Goal: Information Seeking & Learning: Find specific page/section

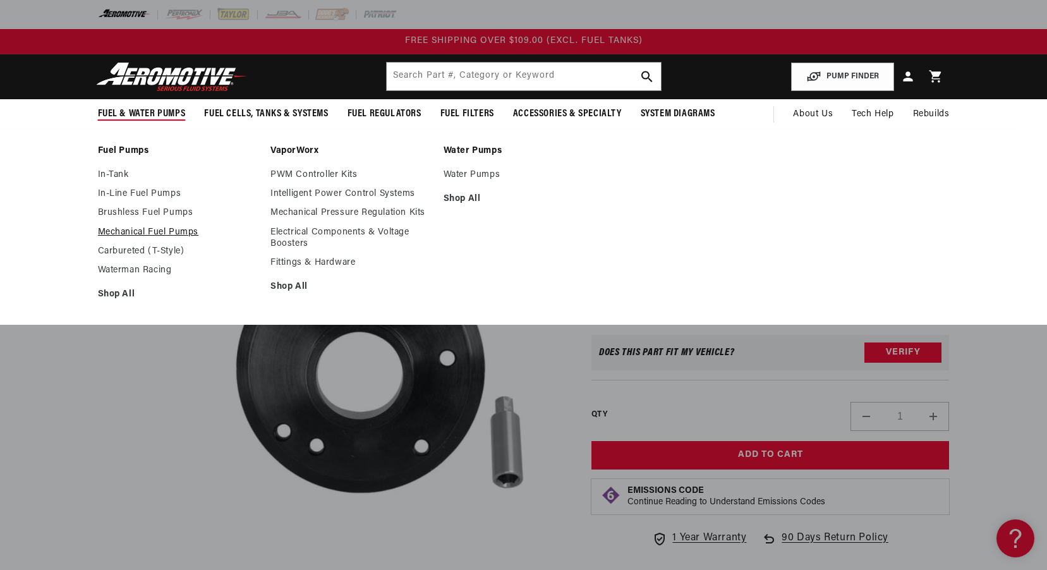
click at [120, 230] on link "Mechanical Fuel Pumps" at bounding box center [178, 232] width 161 height 11
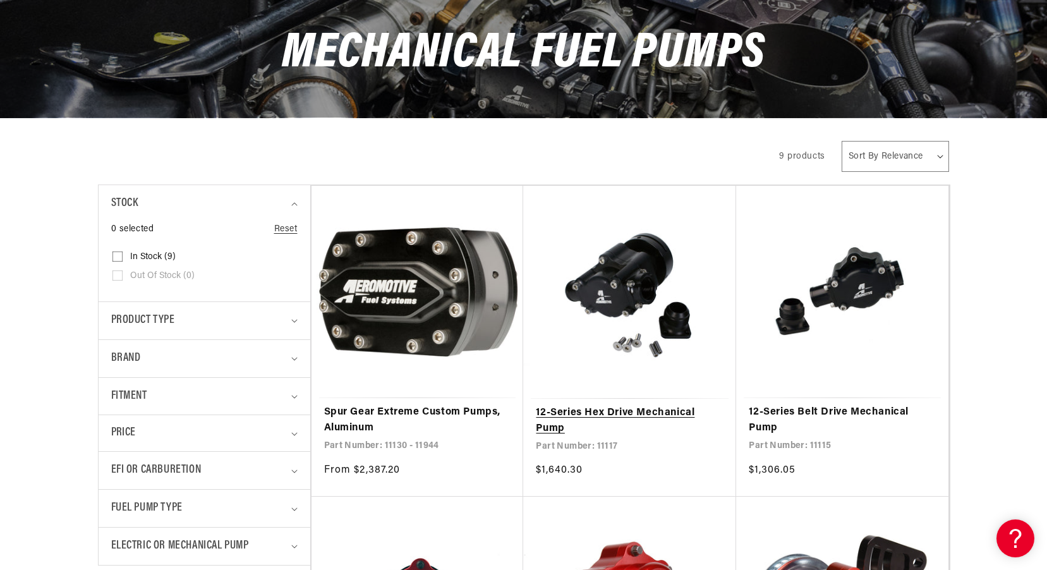
scroll to position [253, 0]
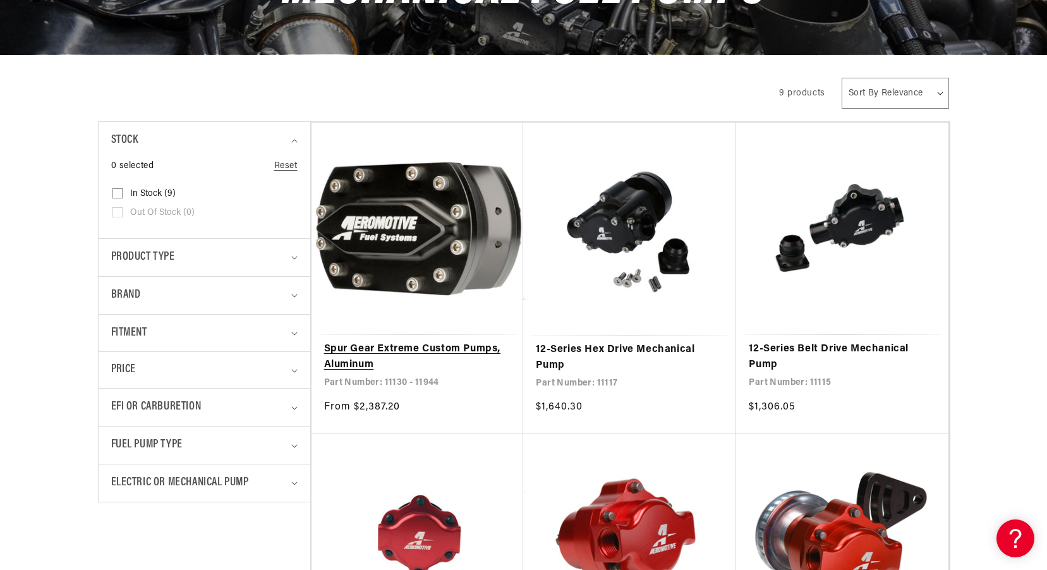
click at [460, 341] on link "Spur Gear Extreme Custom Pumps, Aluminum" at bounding box center [417, 357] width 187 height 32
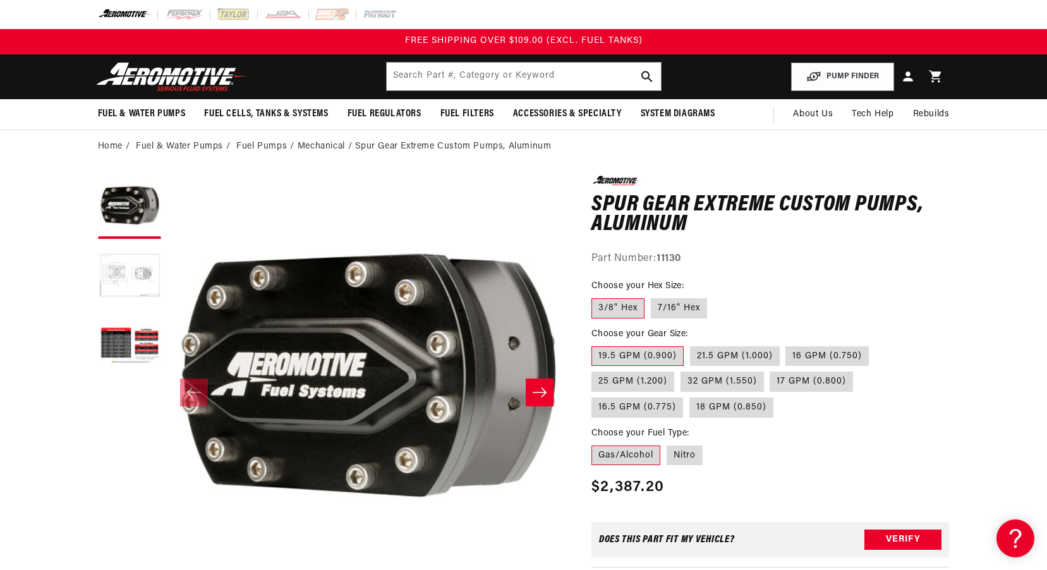
click at [145, 293] on button "Load image 2 in gallery view" at bounding box center [129, 276] width 63 height 63
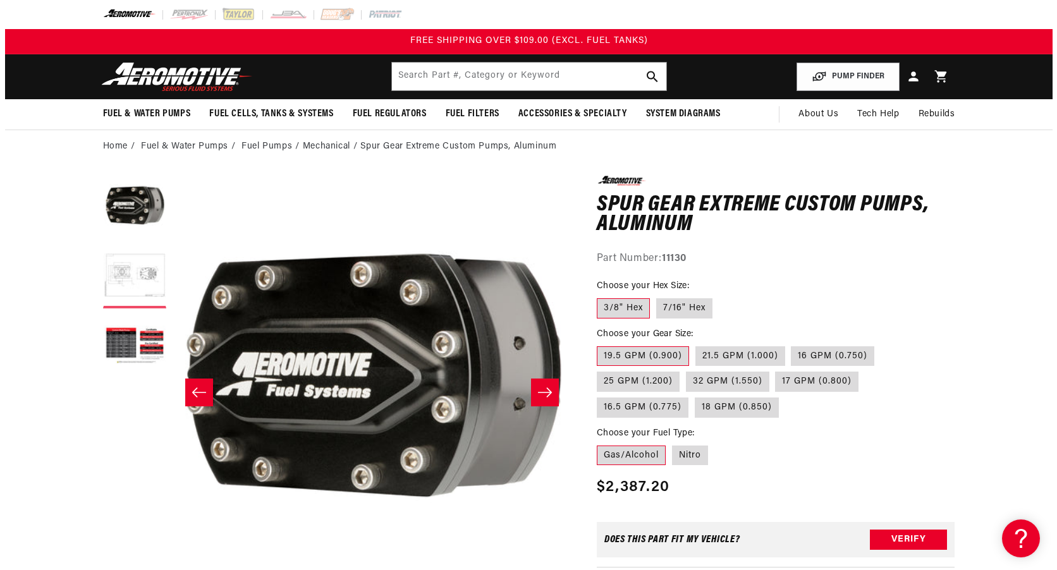
scroll to position [0, 399]
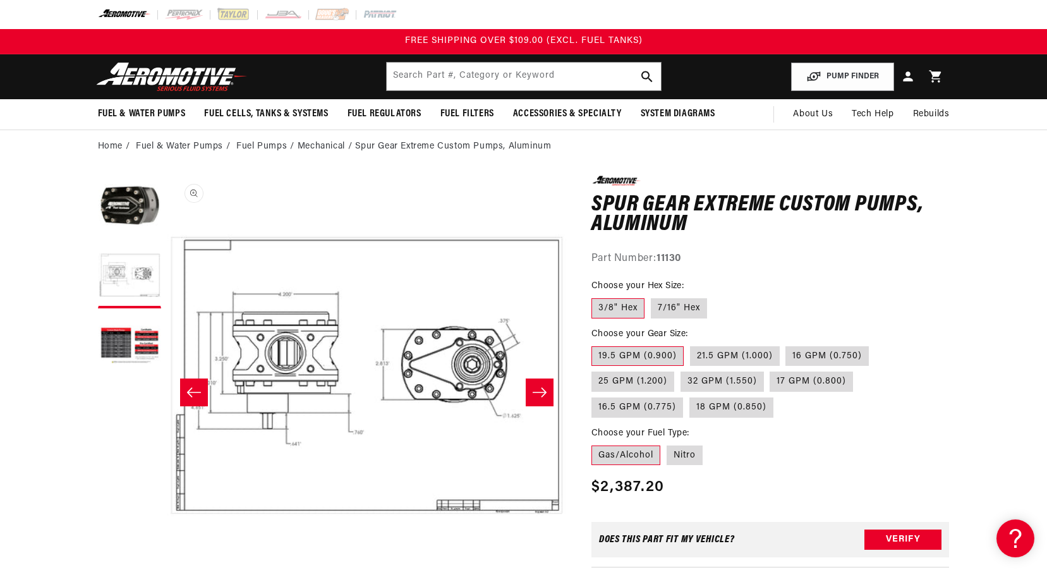
click at [167, 569] on button "Open media 2 in modal" at bounding box center [167, 575] width 0 height 0
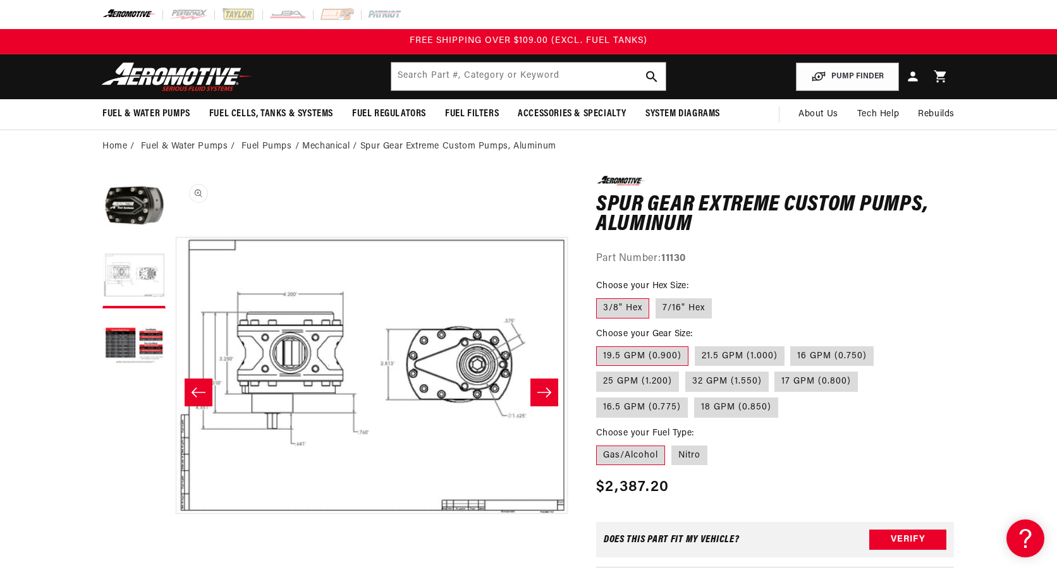
scroll to position [450, 0]
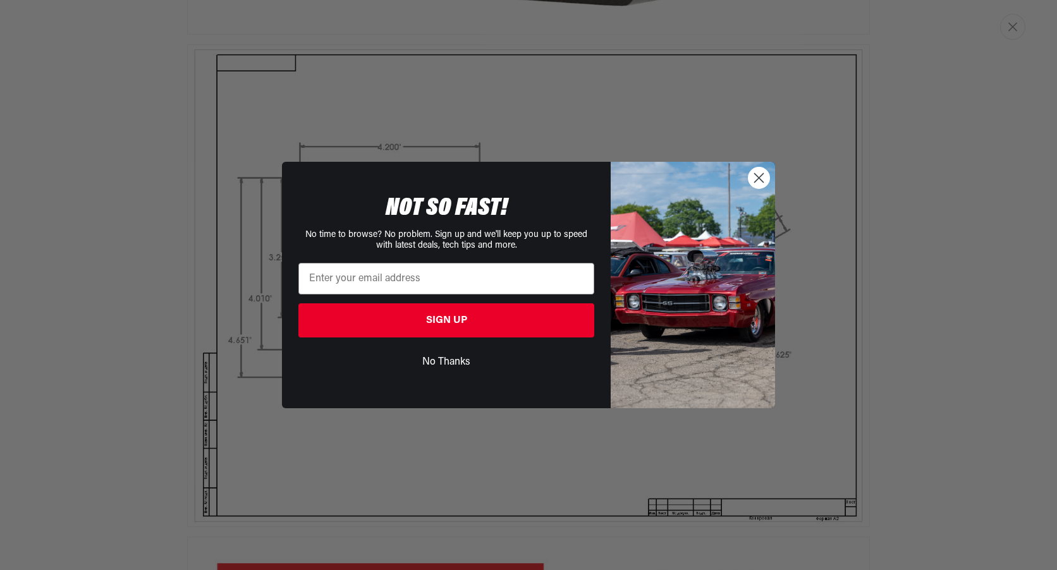
click at [762, 179] on circle "Close dialog" at bounding box center [758, 177] width 21 height 21
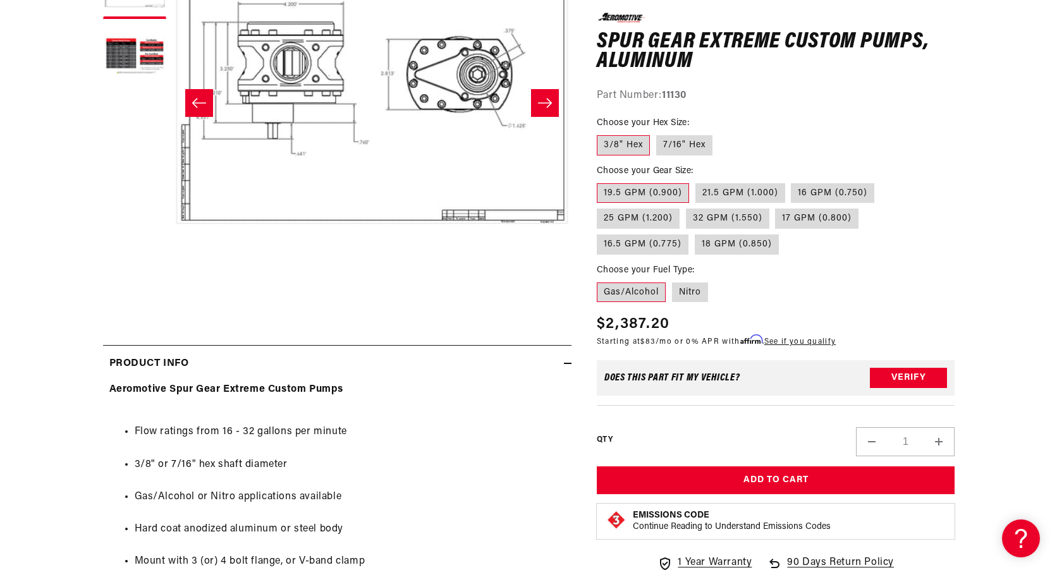
scroll to position [0, 399]
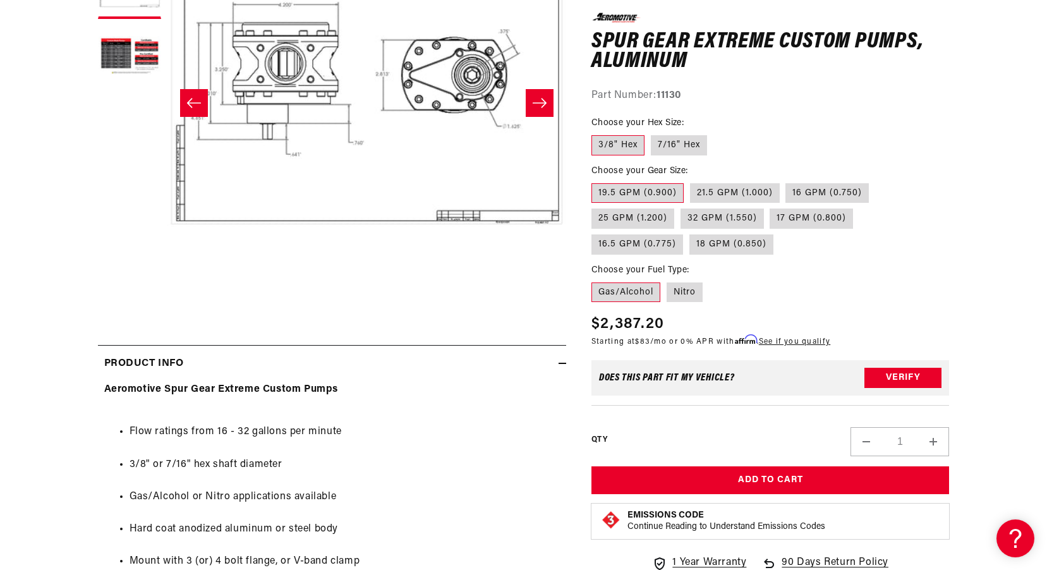
click at [167, 286] on button "Open media 2 in modal" at bounding box center [167, 286] width 0 height 0
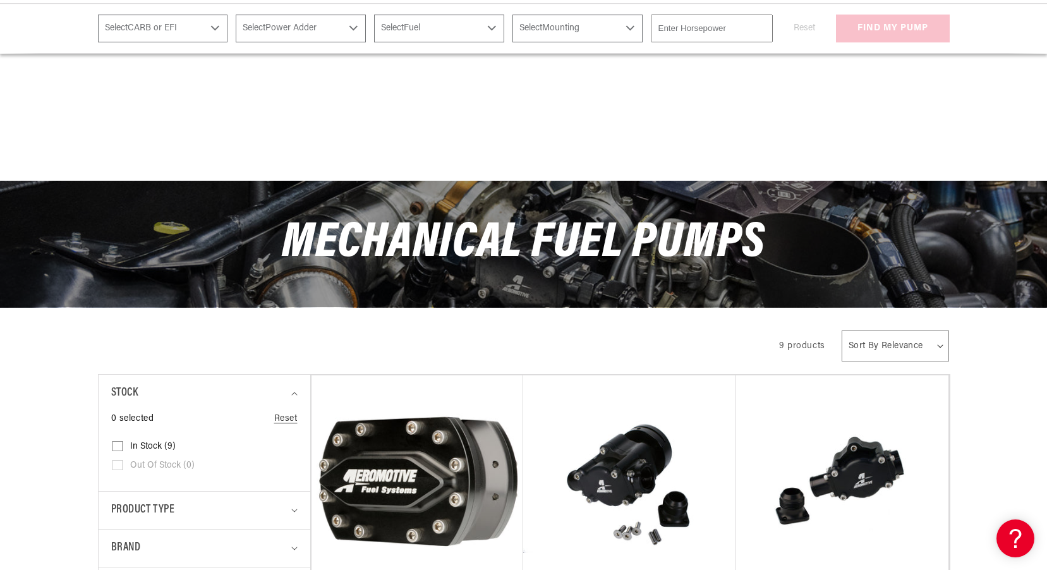
scroll to position [253, 0]
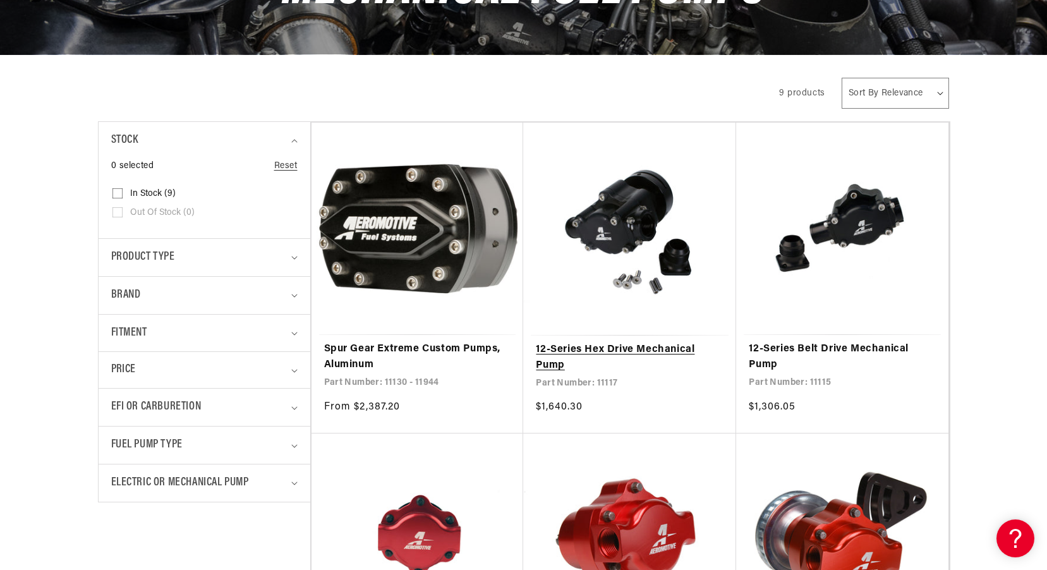
click at [647, 342] on link "12-Series Hex Drive Mechanical Pump" at bounding box center [630, 358] width 188 height 32
click at [648, 342] on link "12-Series Hex Drive Mechanical Pump" at bounding box center [630, 358] width 188 height 32
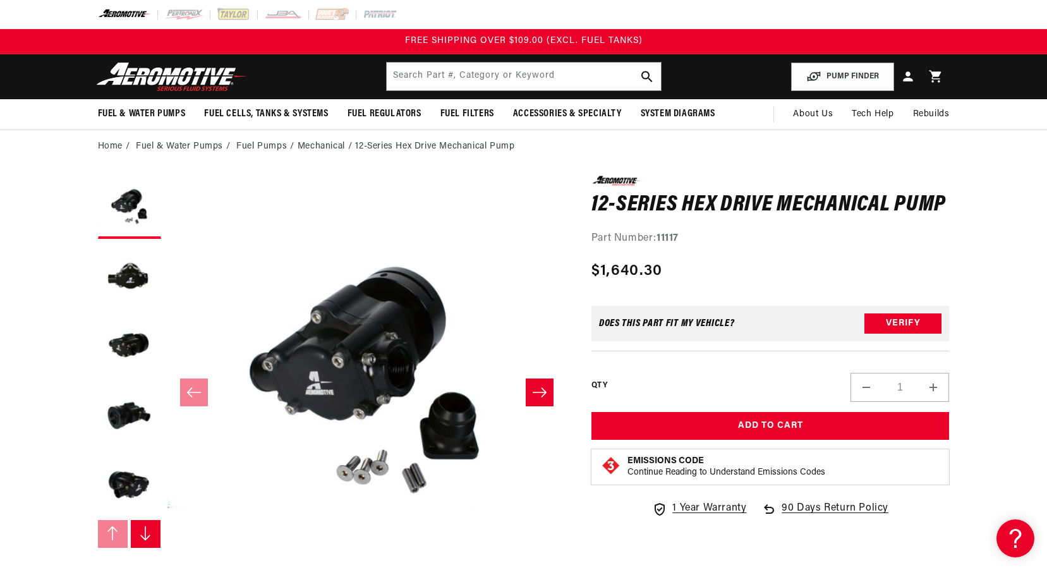
scroll to position [126, 0]
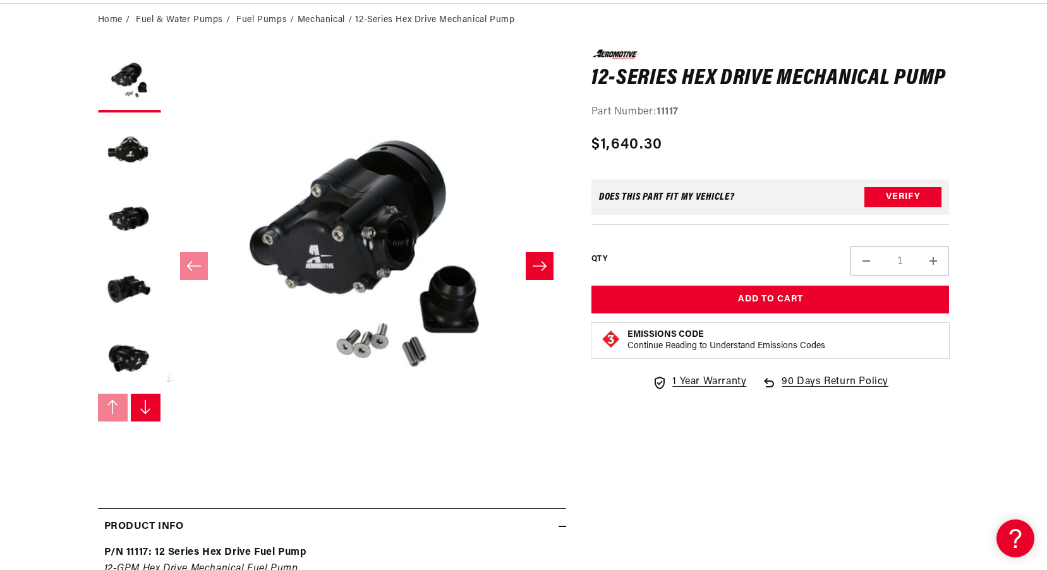
click at [152, 431] on slider-component "Gallery Viewer" at bounding box center [129, 265] width 63 height 433
click at [146, 424] on slider-component "Gallery Viewer" at bounding box center [129, 265] width 63 height 433
click at [144, 414] on icon "Slide right" at bounding box center [145, 406] width 13 height 15
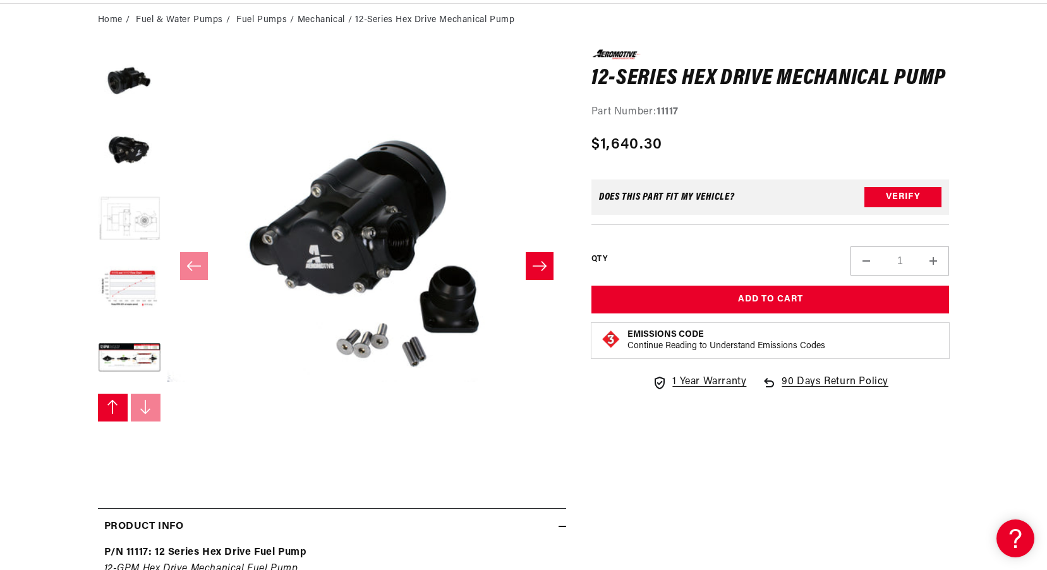
click at [144, 224] on button "Load image 6 in gallery view" at bounding box center [129, 219] width 63 height 63
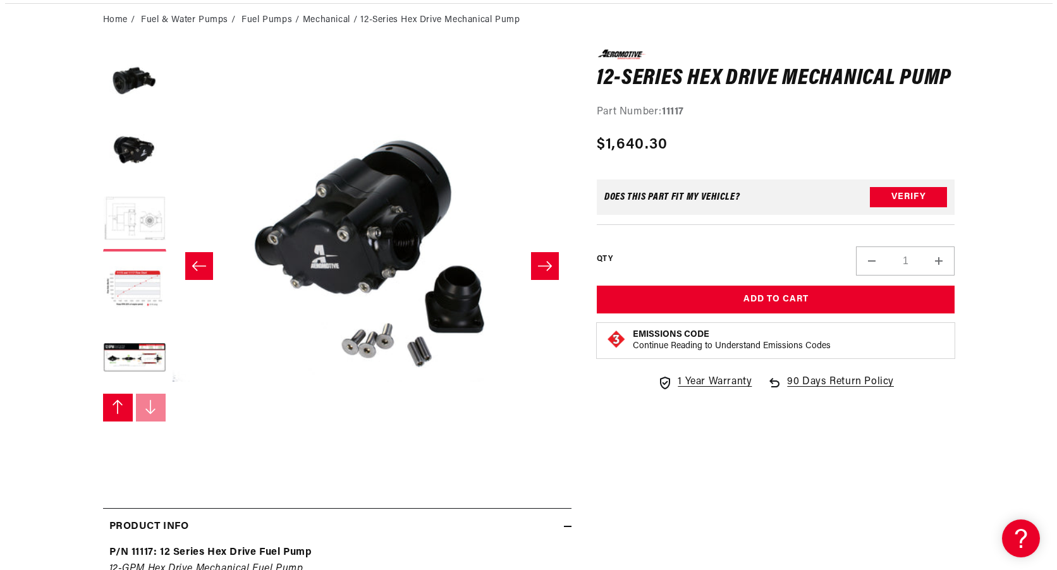
scroll to position [1, 1995]
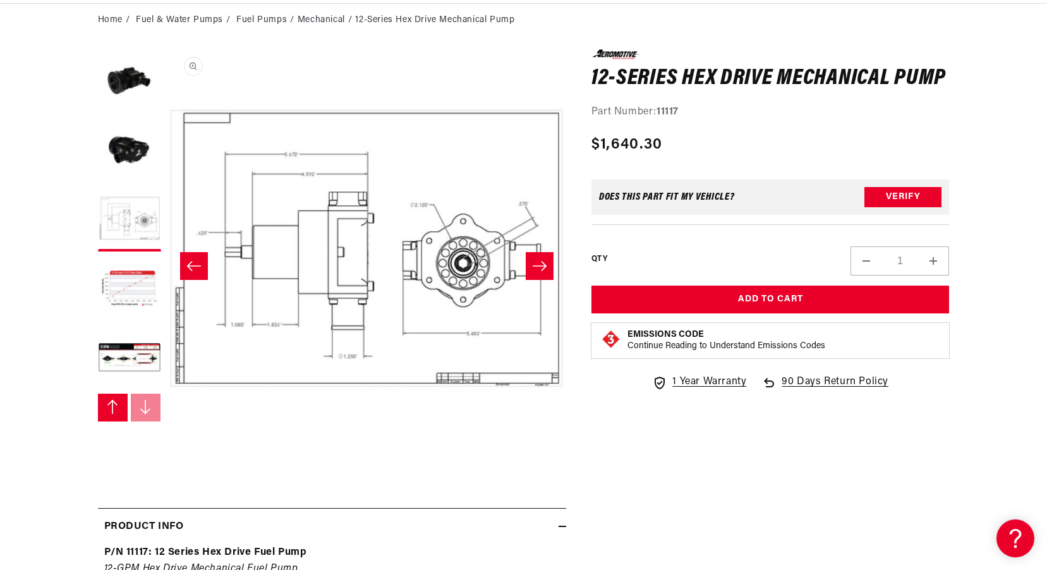
click at [167, 448] on button "Open media 6 in modal" at bounding box center [167, 448] width 0 height 0
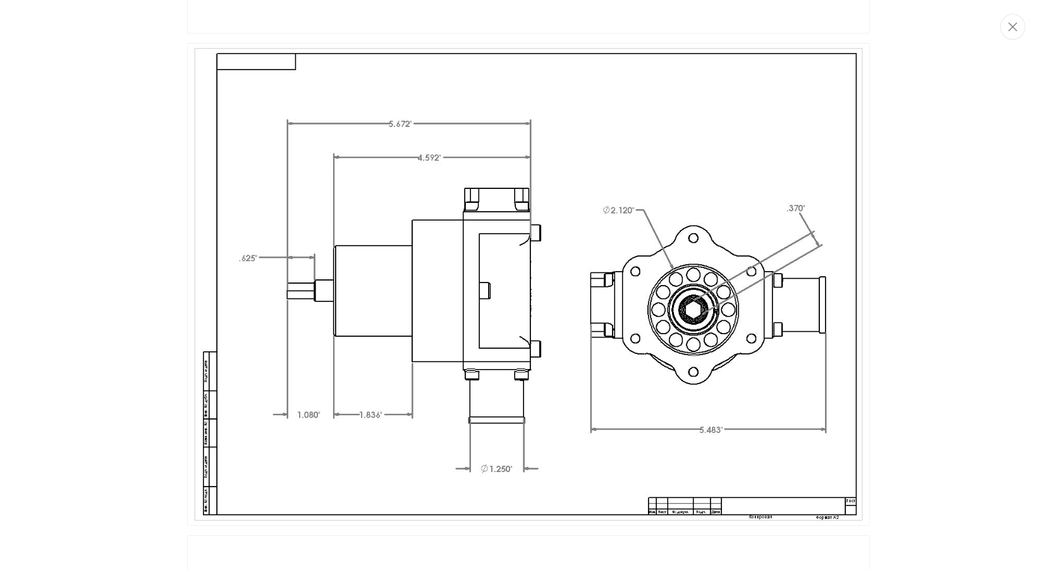
scroll to position [2293, 0]
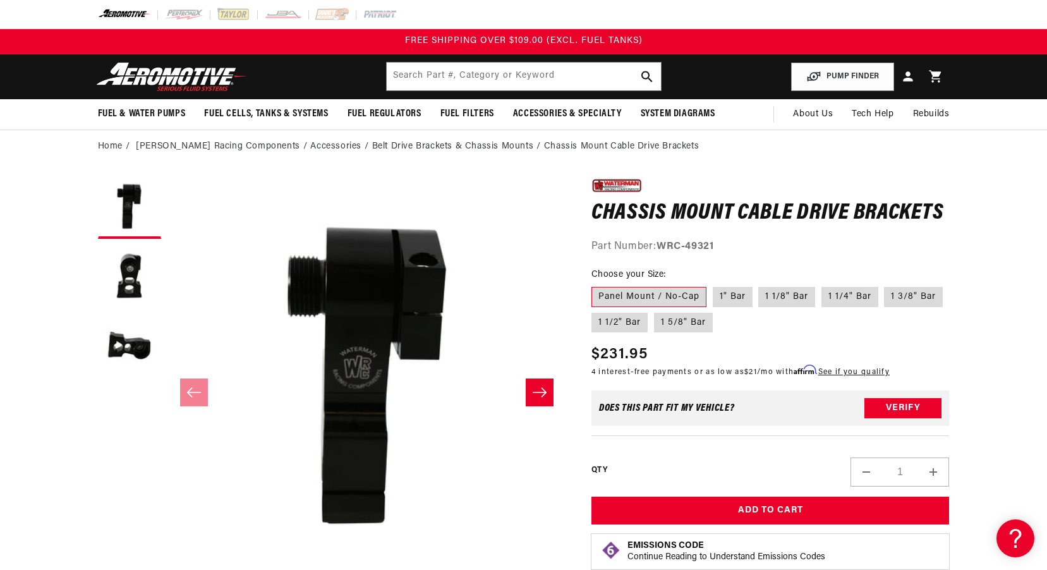
click at [544, 145] on li "Chassis Mount Cable Drive Brackets" at bounding box center [621, 147] width 155 height 14
click at [391, 145] on li "Belt Drive Brackets & Chassis Mounts" at bounding box center [458, 147] width 172 height 14
click at [484, 149] on li "Belt Drive Brackets & Chassis Mounts" at bounding box center [458, 147] width 172 height 14
drag, startPoint x: 666, startPoint y: 149, endPoint x: 511, endPoint y: 147, distance: 154.9
click at [511, 147] on ol "Home Waterman Racing Components Accessories Belt Drive Brackets & Chassis Mount…" at bounding box center [524, 147] width 852 height 14
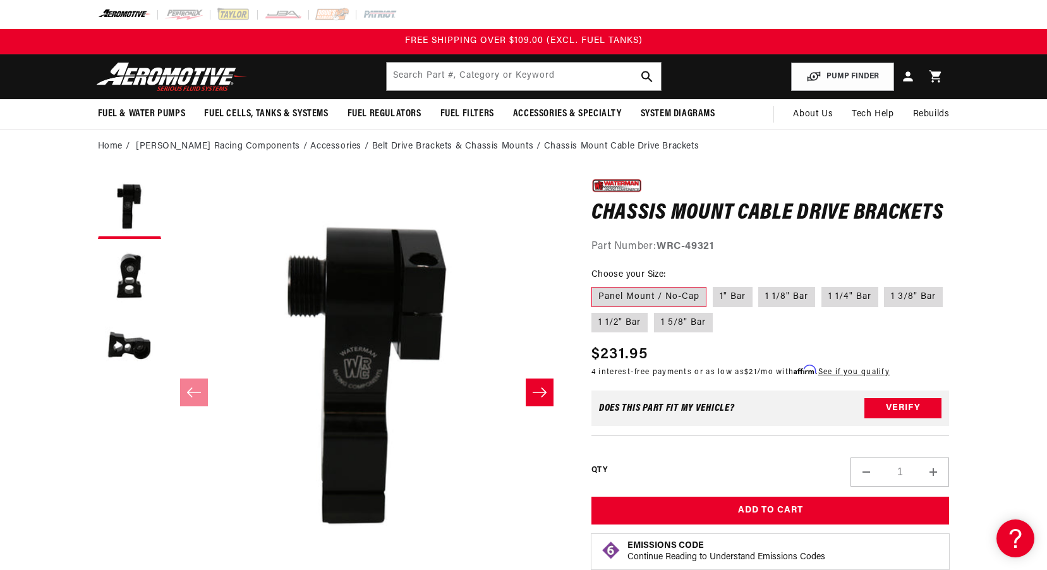
drag, startPoint x: 511, startPoint y: 147, endPoint x: 519, endPoint y: 142, distance: 8.8
copy li "Chassis Mount Cable Drive Brackets"
click at [470, 73] on input "text" at bounding box center [524, 77] width 274 height 28
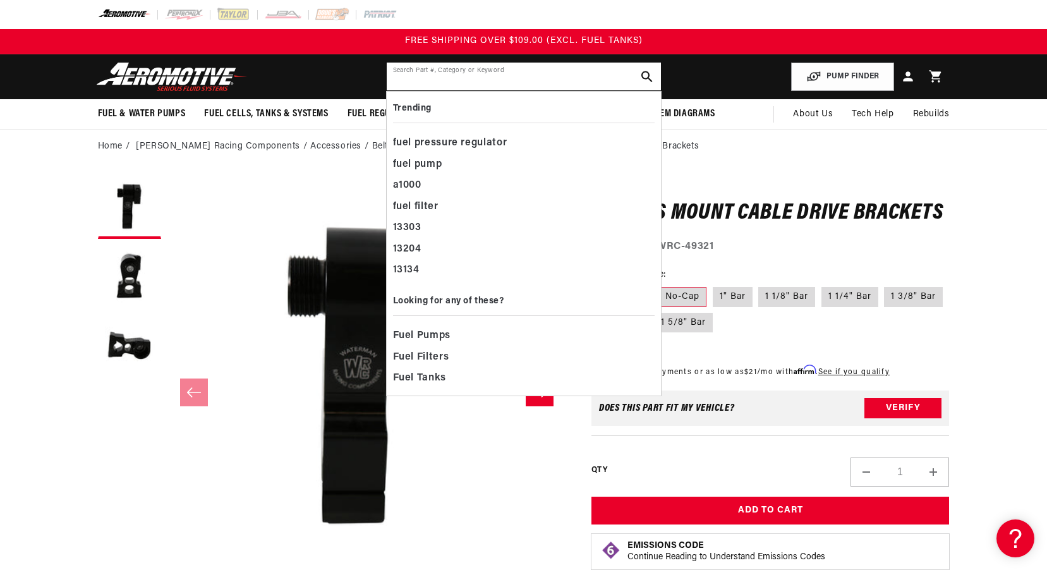
paste input "Chassis Mount Cable Drive Brackets"
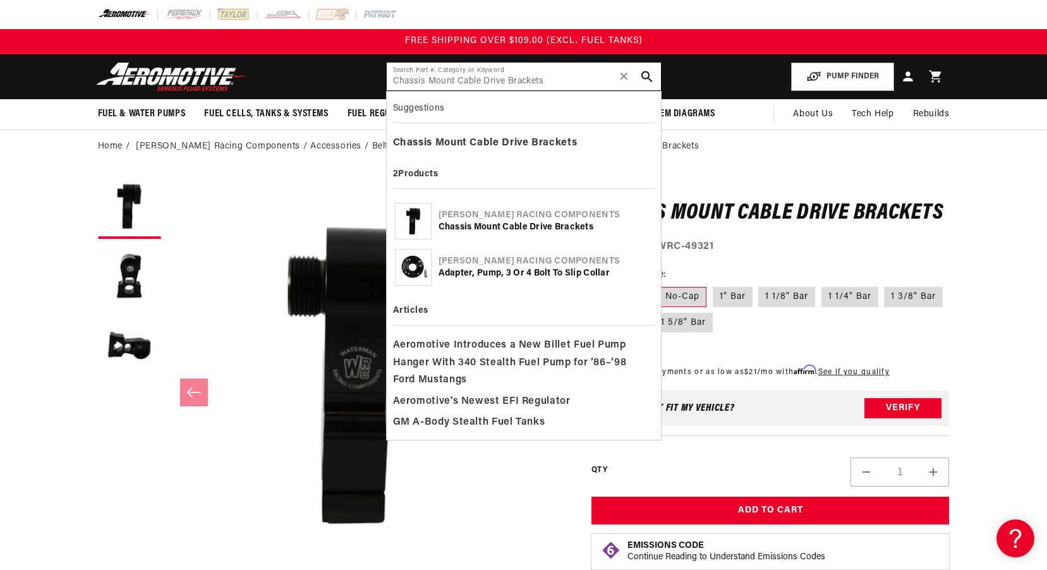
type input "Chassis Mount Cable Drive Brackets"
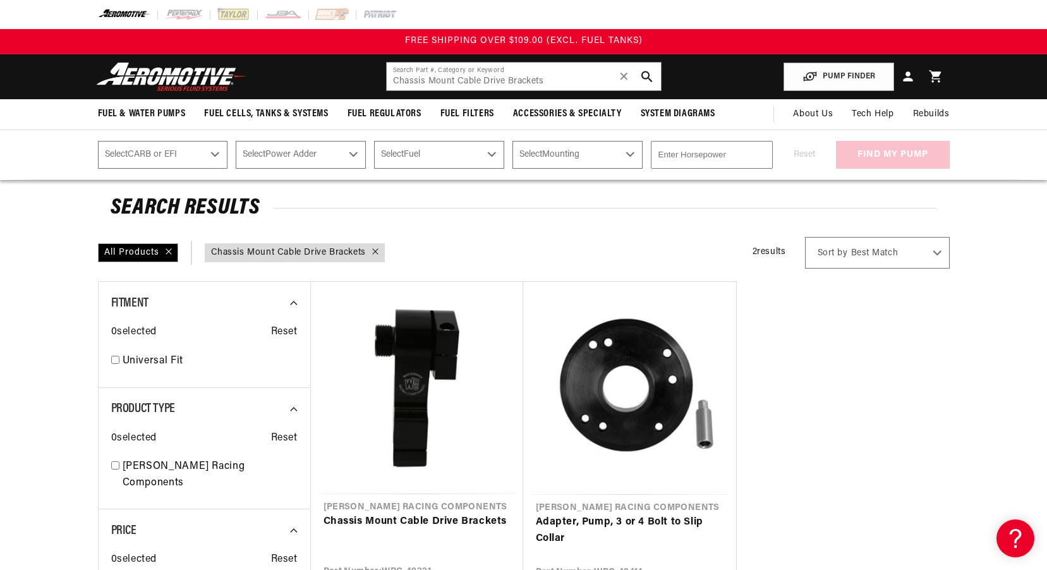
scroll to position [126, 0]
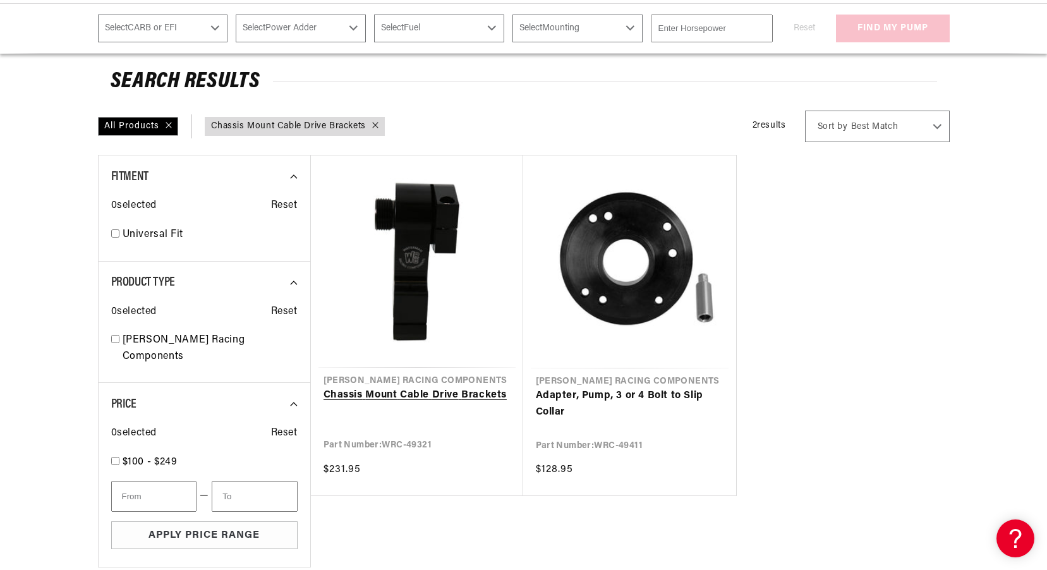
click at [421, 387] on link "Chassis Mount Cable Drive Brackets" at bounding box center [417, 395] width 187 height 16
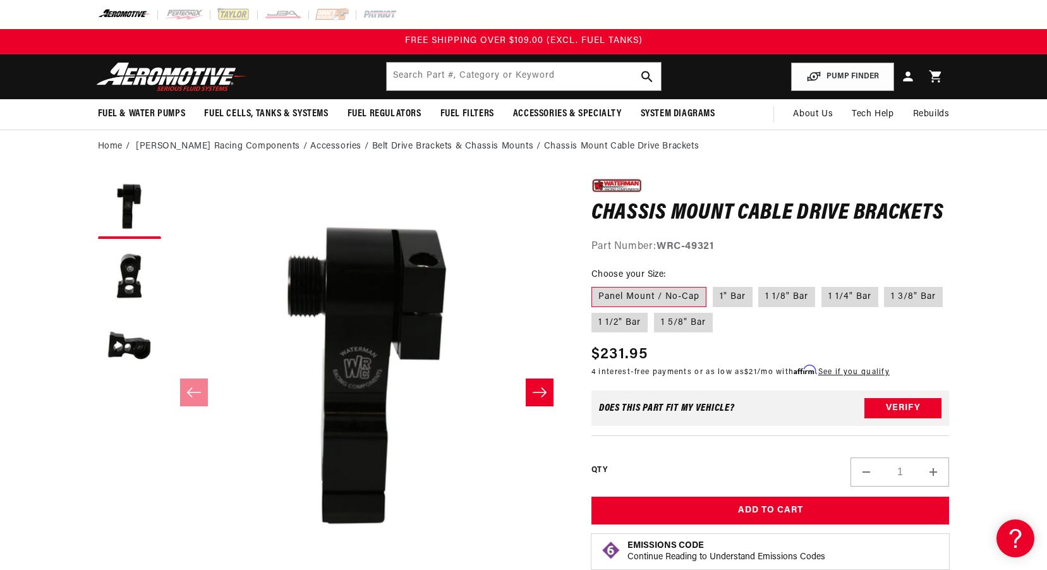
scroll to position [1, 0]
